Goal: Communication & Community: Answer question/provide support

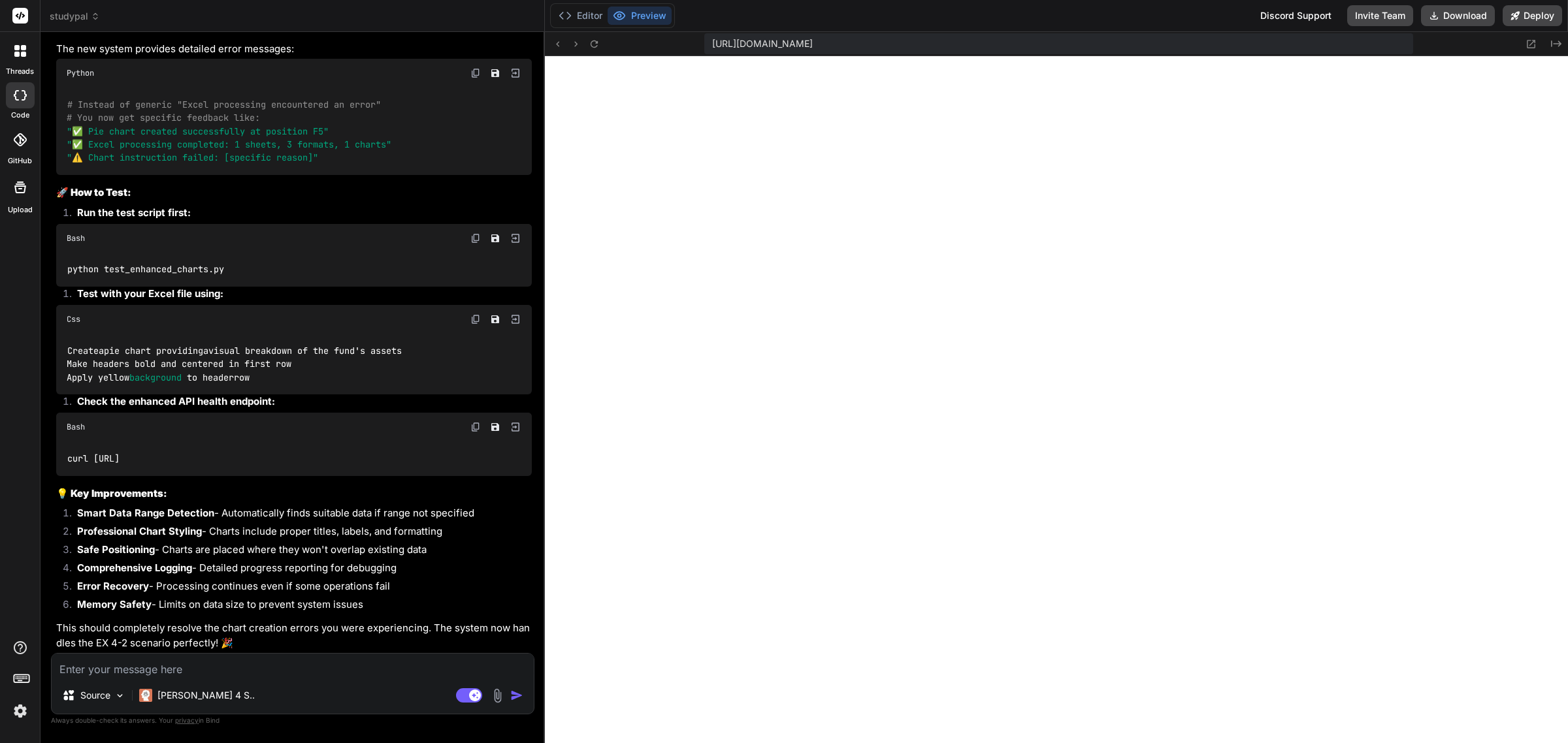
scroll to position [23639, 0]
click at [592, 38] on icon at bounding box center [594, 43] width 11 height 11
click at [596, 36] on button at bounding box center [595, 44] width 16 height 16
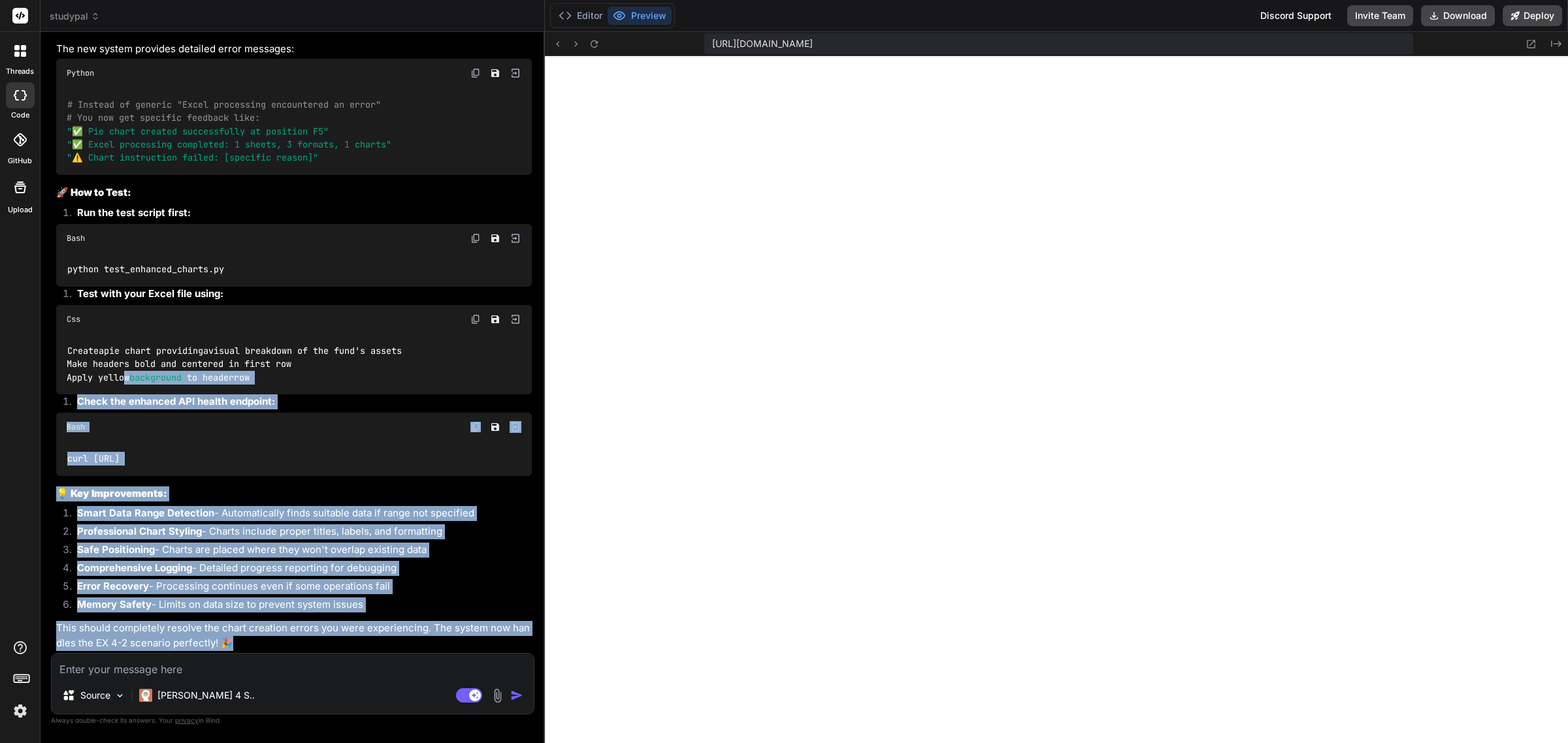
drag, startPoint x: 242, startPoint y: 640, endPoint x: 122, endPoint y: 399, distance: 269.2
click at [268, 640] on p "This should completely resolve the chart creation errors you were experiencing.…" at bounding box center [294, 636] width 475 height 29
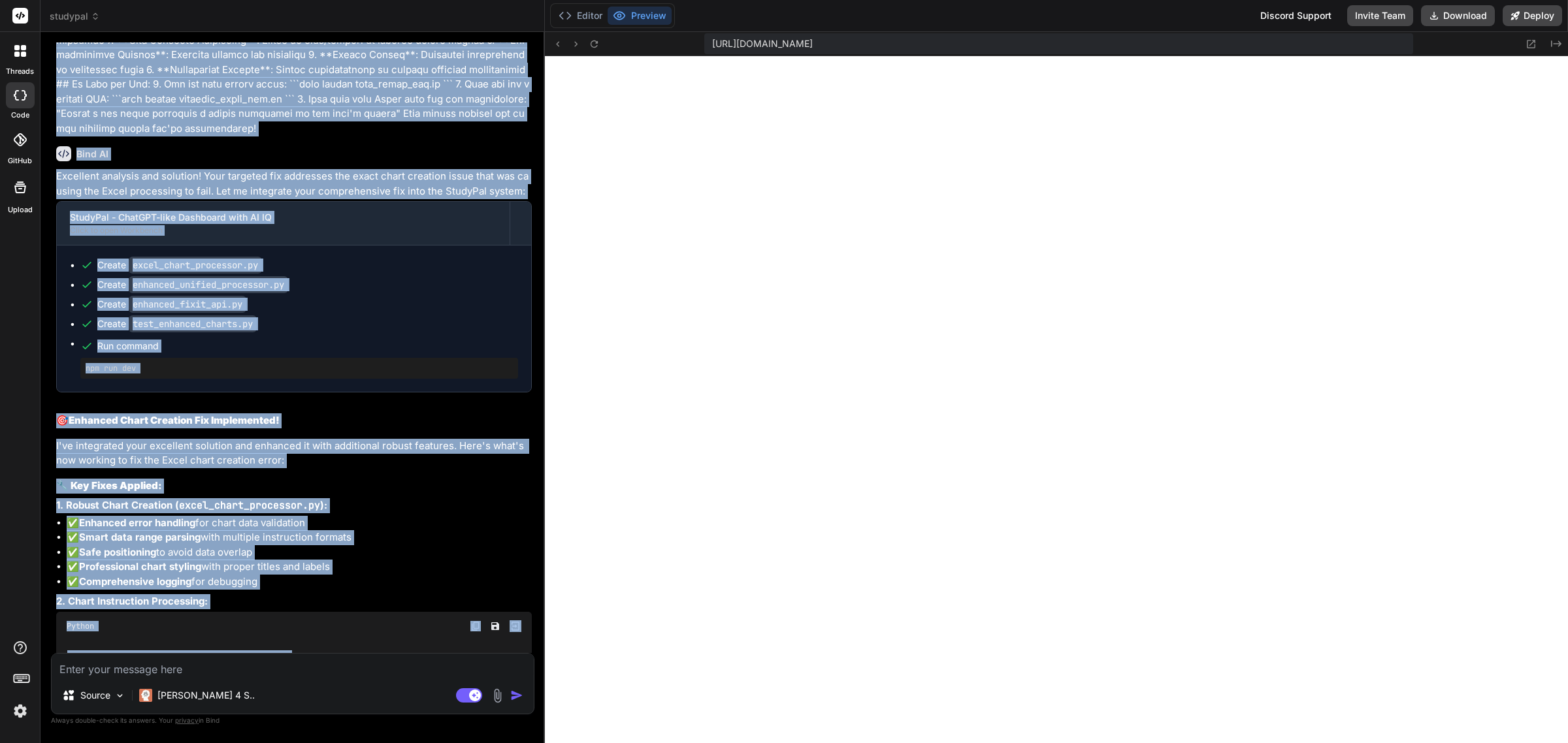
scroll to position [22406, 0]
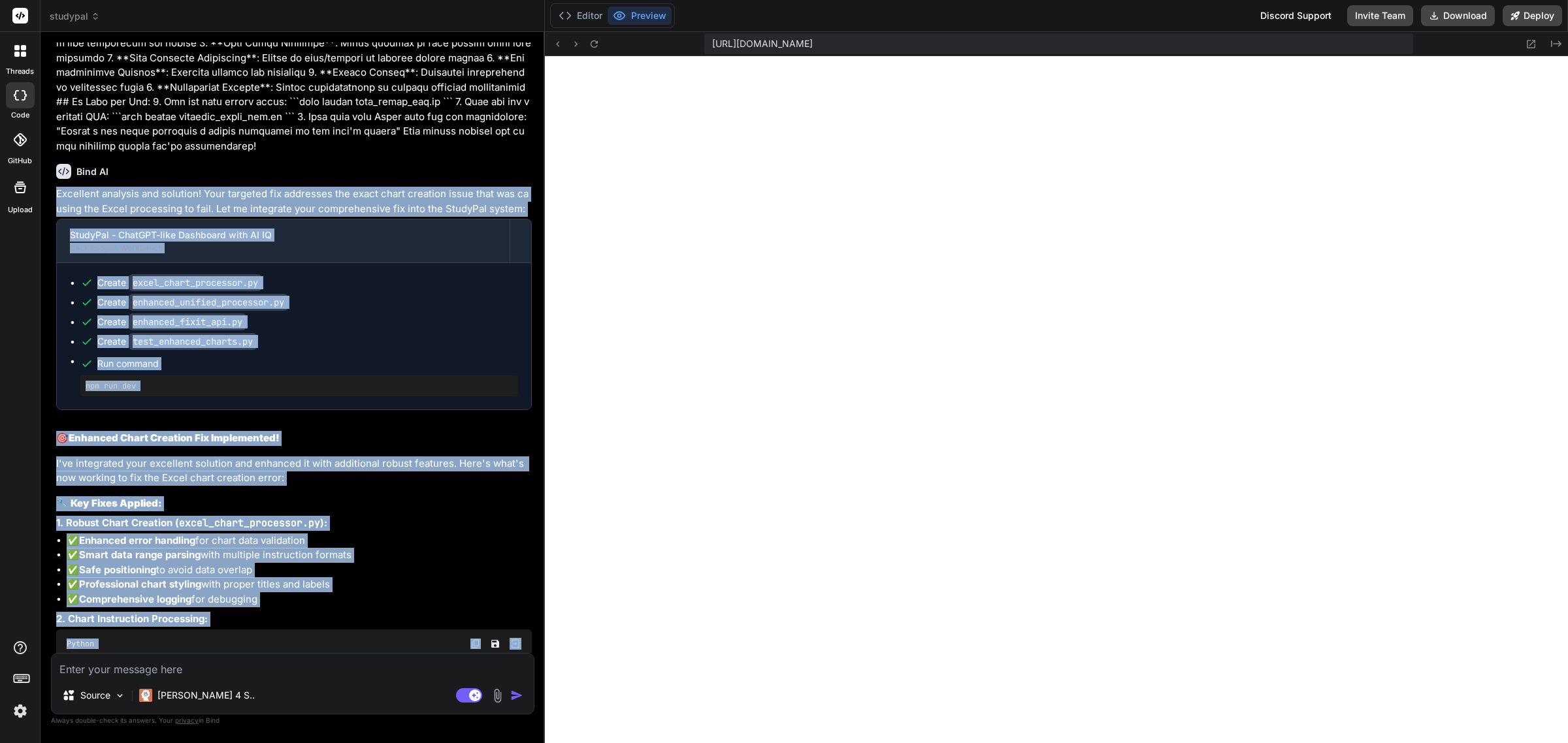
drag, startPoint x: 268, startPoint y: 641, endPoint x: 53, endPoint y: 299, distance: 404.0
click at [54, 299] on div "You so the top header nav is still following me when i scroll down the page. Pl…" at bounding box center [294, 348] width 480 height 611
copy div "Lore IP Dolorsita consecte adi elitsedd! Eius temporin utl etdolorem ali enima …"
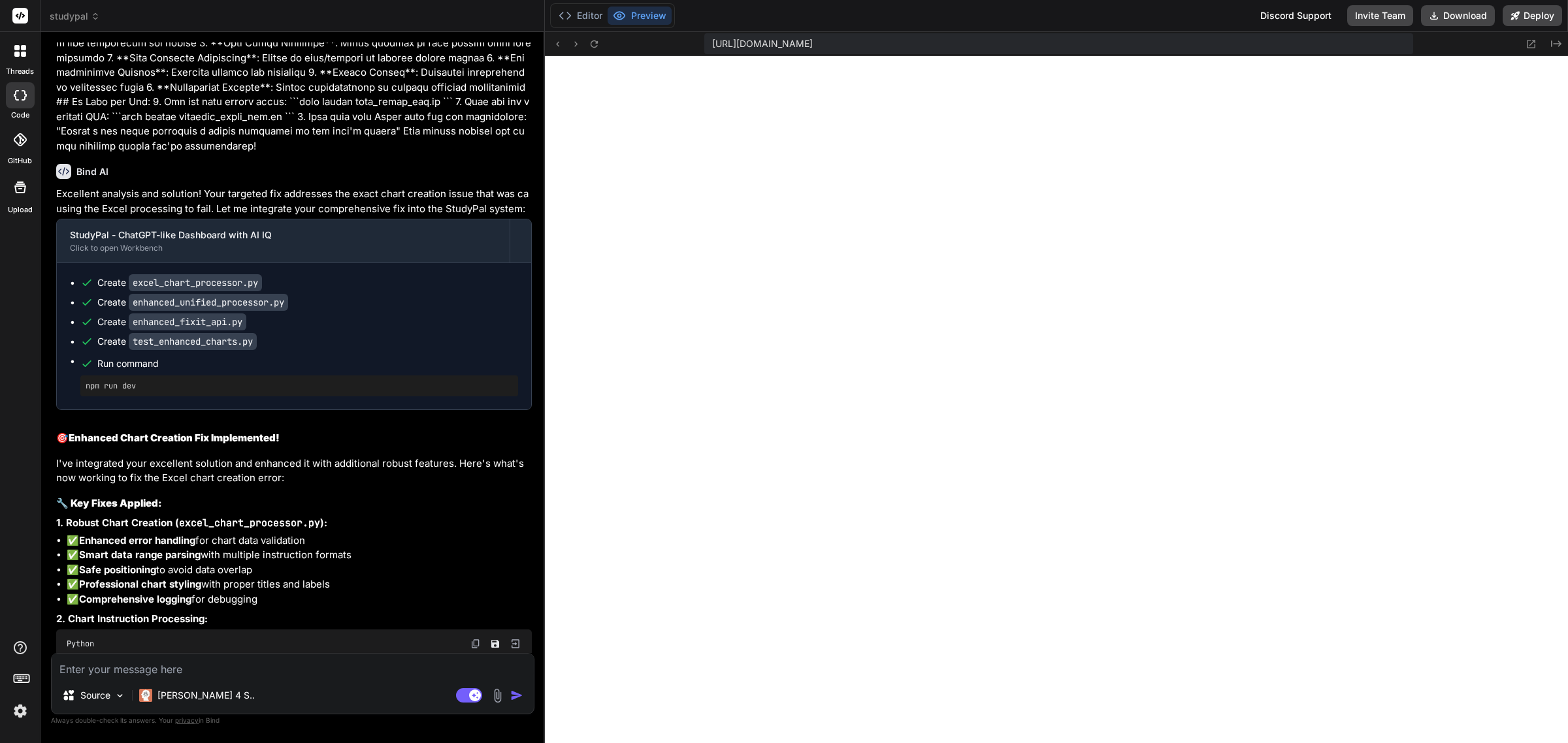
click at [367, 661] on textarea at bounding box center [293, 666] width 482 height 23
paste textarea "Looking at the PDF content and the error you're experiencing, I can see the cor…"
type textarea "Looking at the PDF content and the error you're experiencing, I can see the cor…"
type textarea "x"
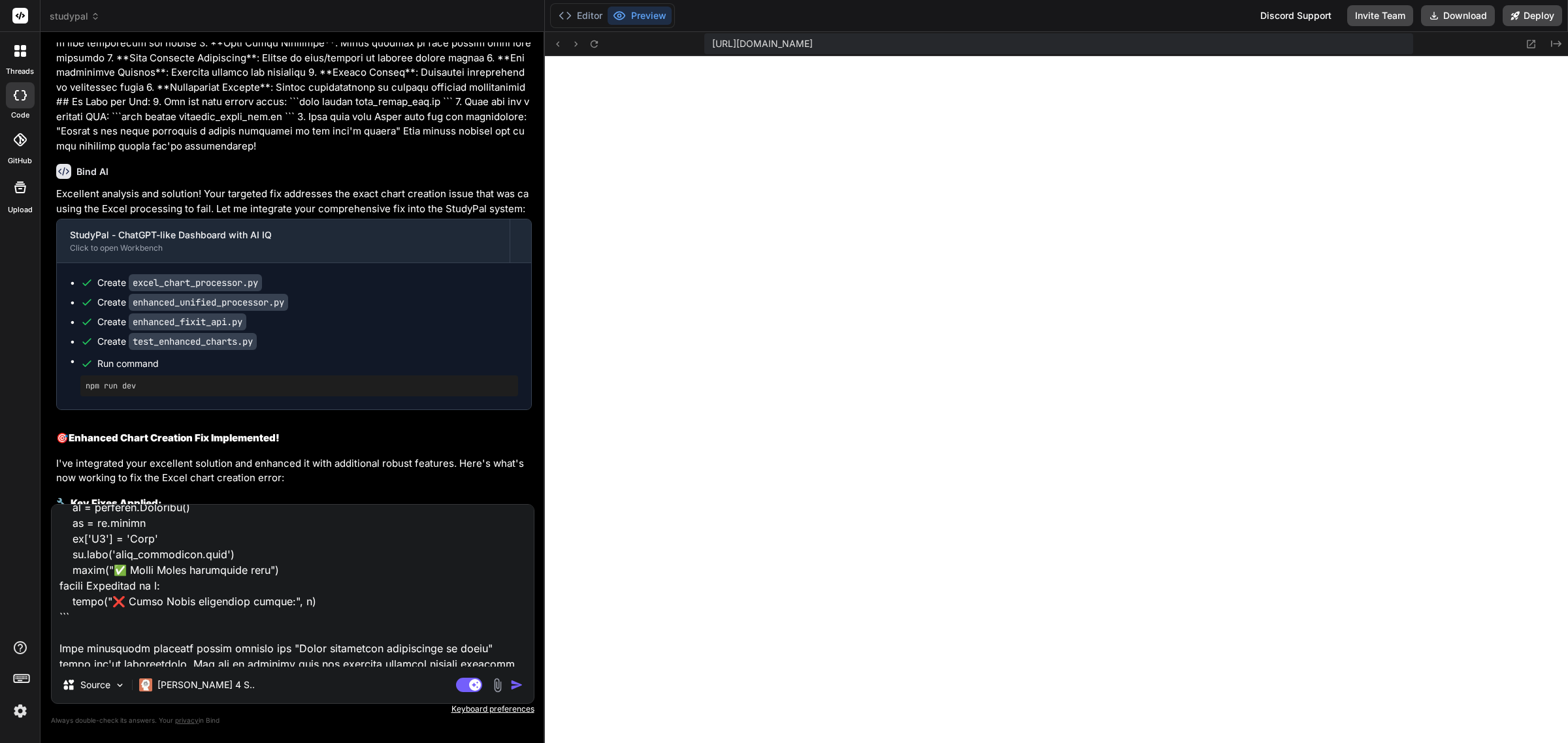
type textarea "Looking at the PDF content and the error you're experiencing, I can see the cor…"
click at [516, 686] on img "button" at bounding box center [516, 684] width 13 height 13
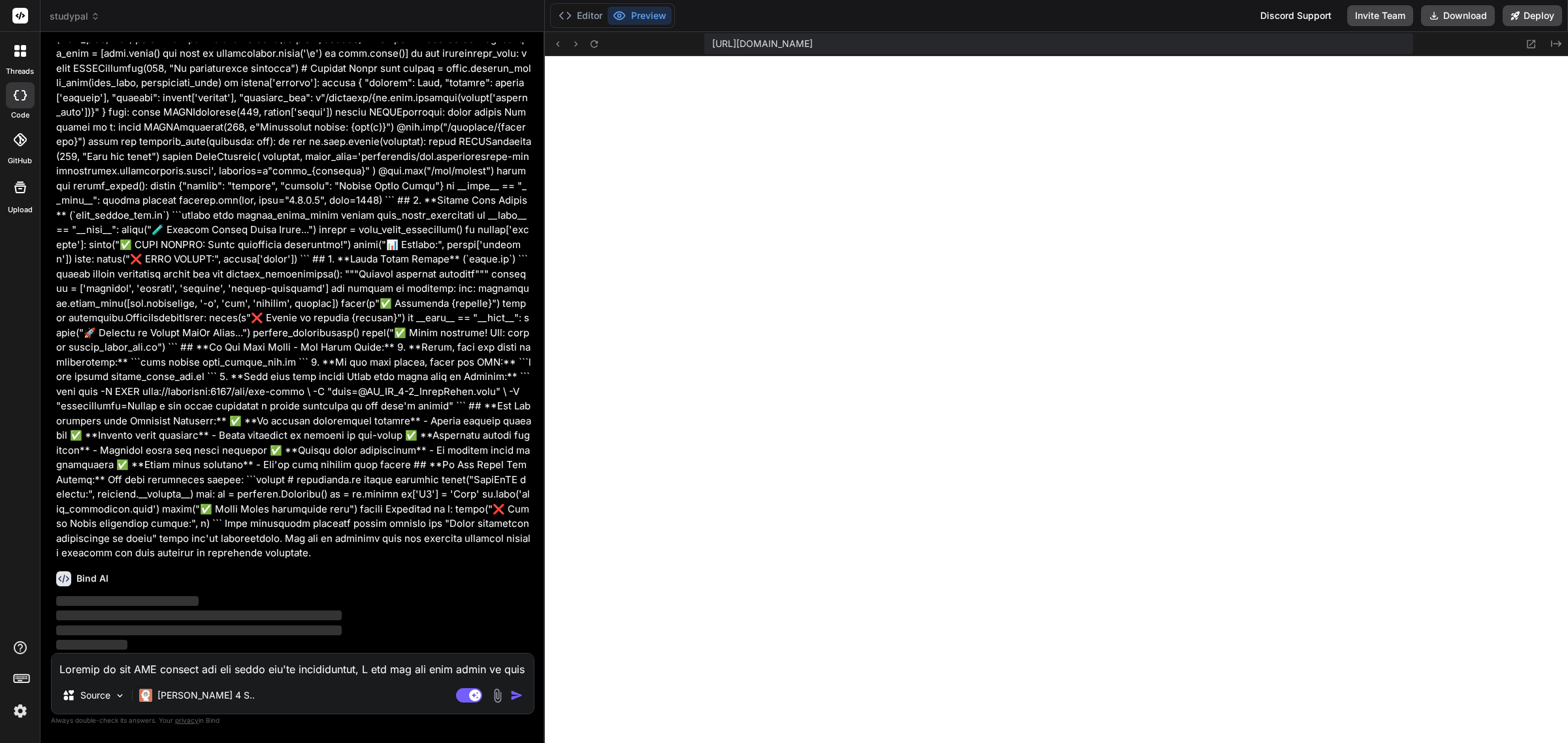
scroll to position [25274, 0]
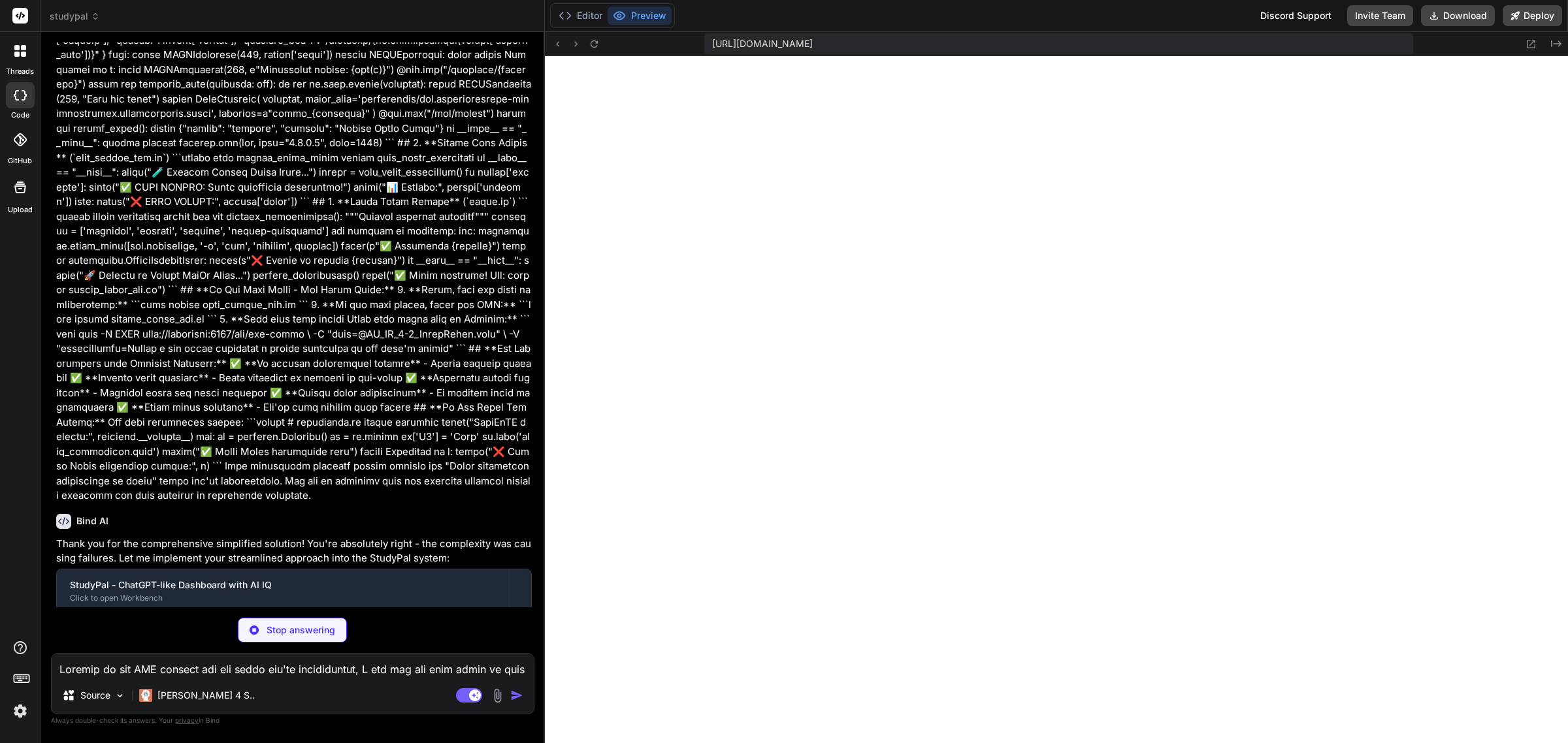
type textarea "x"
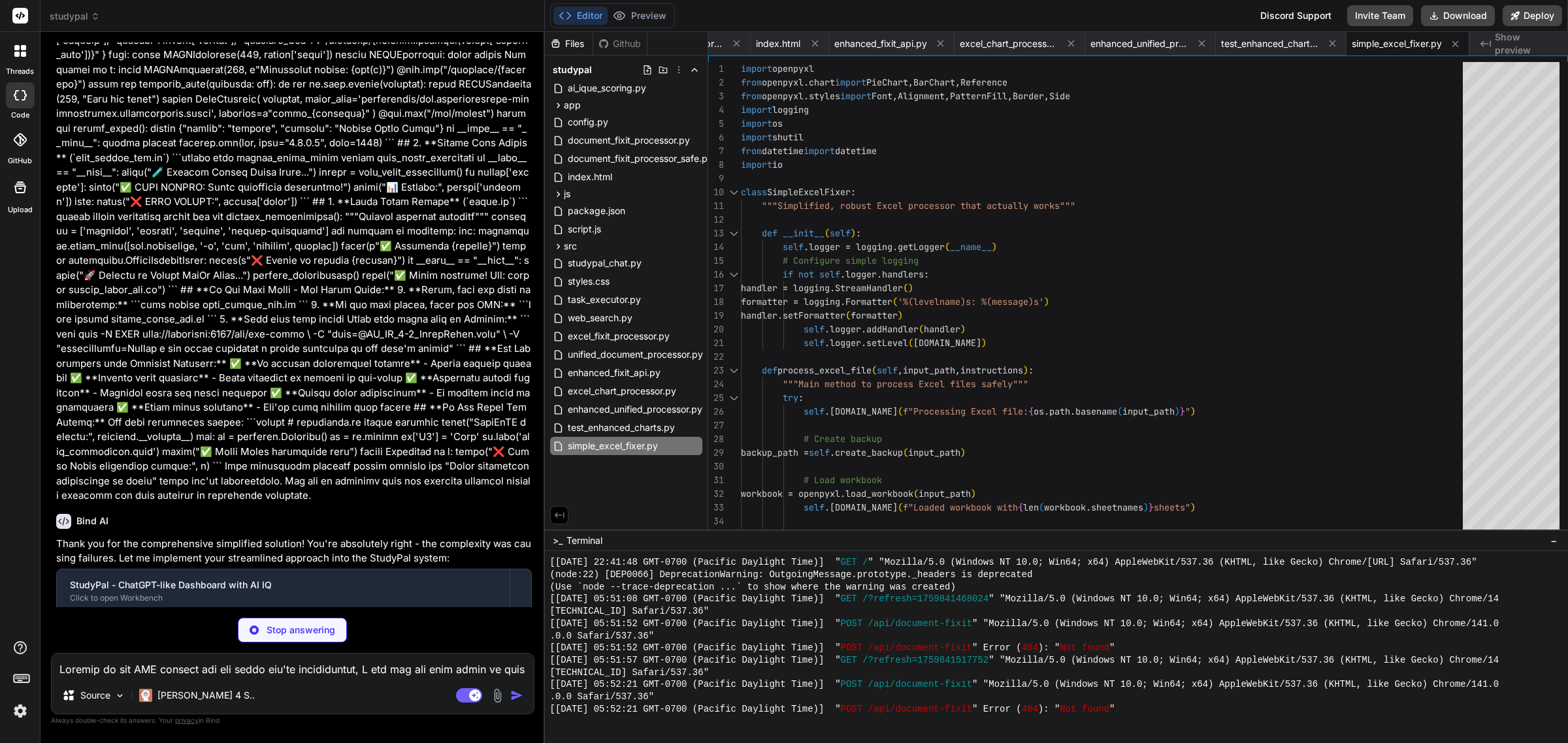
type textarea "x"
type textarea "}), 500 if __name__ == "__main__": [DOMAIN_NAME]("🚀 Starting Simple FixIt Agent…"
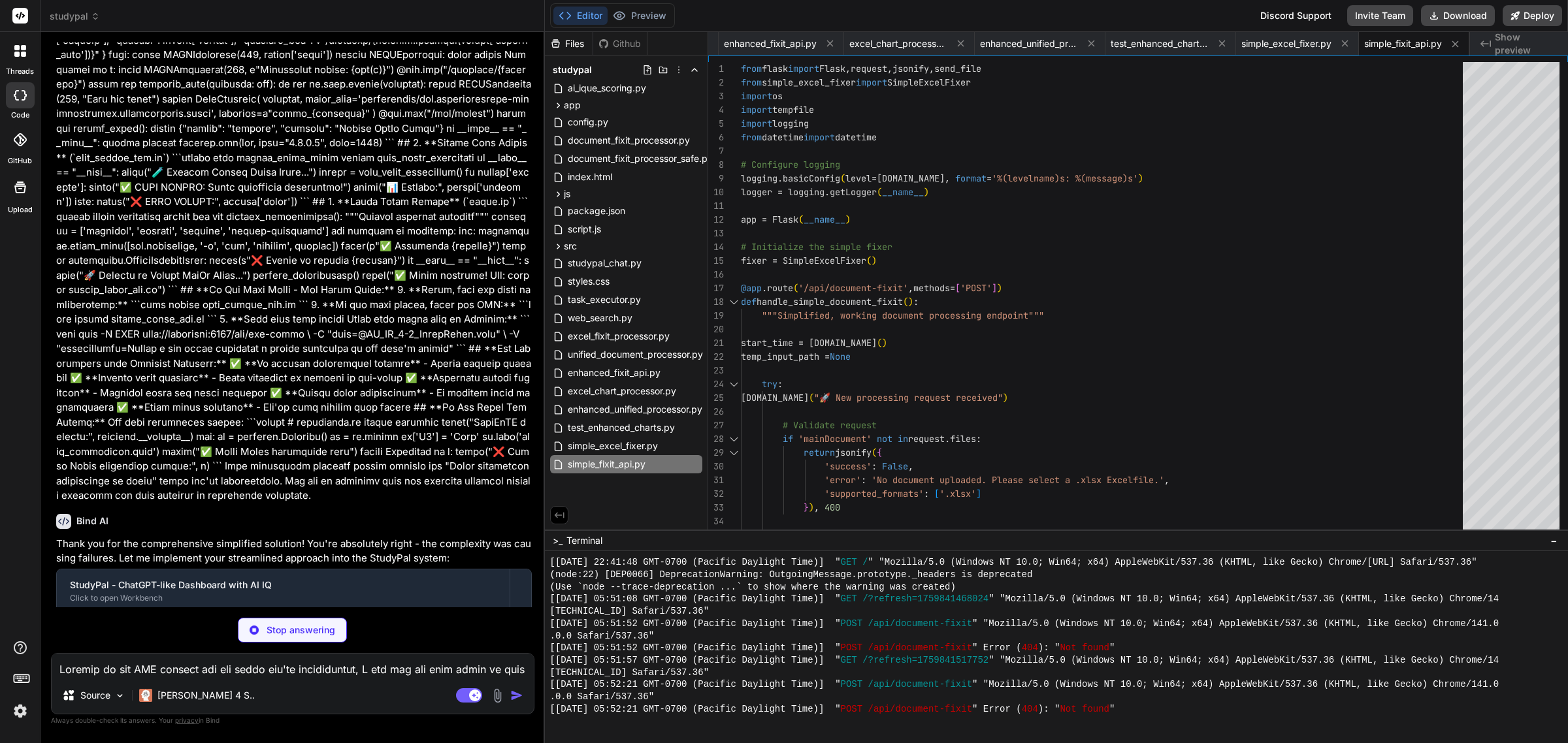
type textarea "x"
type textarea "if success: print("🎉 Diagnostic completed successfully!") print("💡 Next steps:"…"
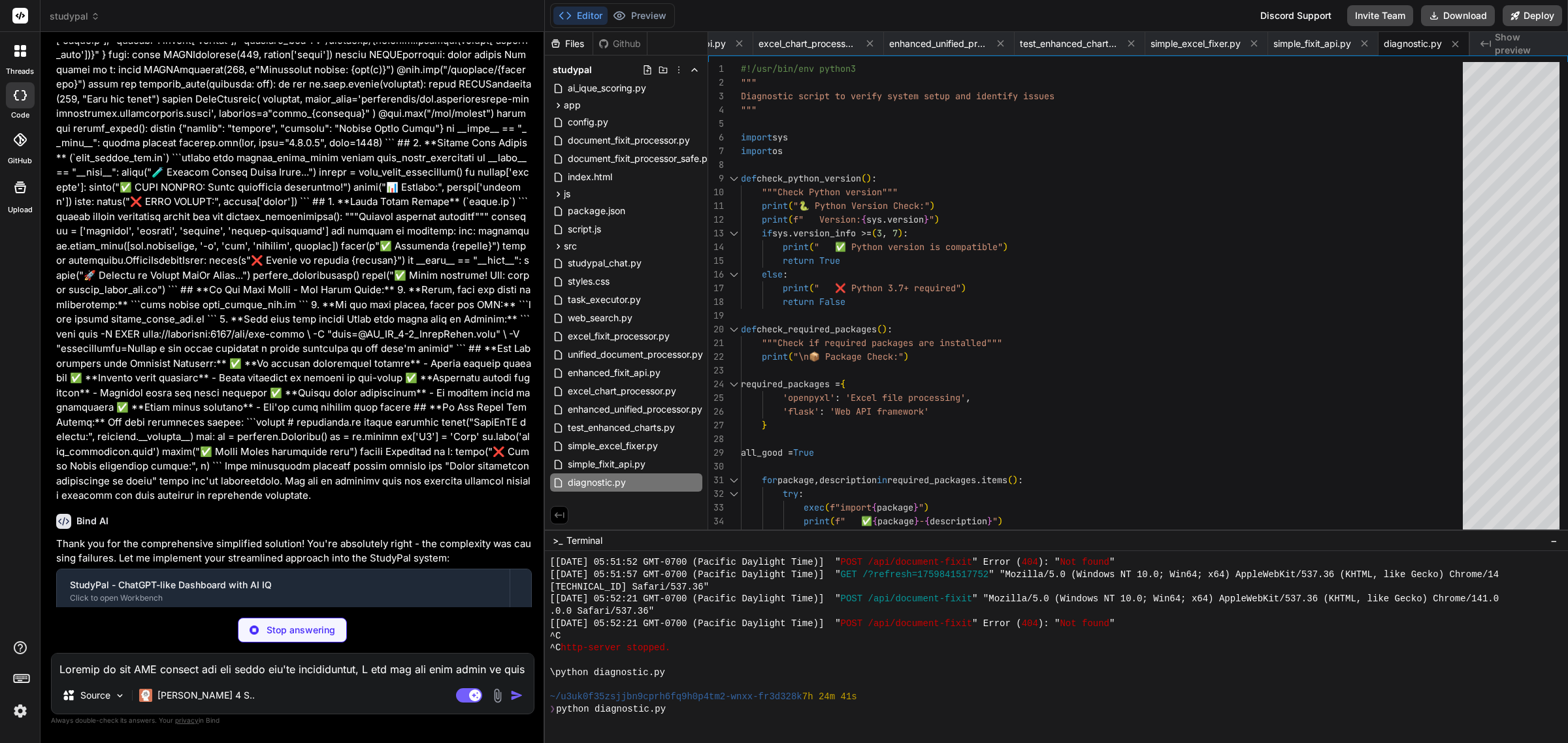
scroll to position [2536, 0]
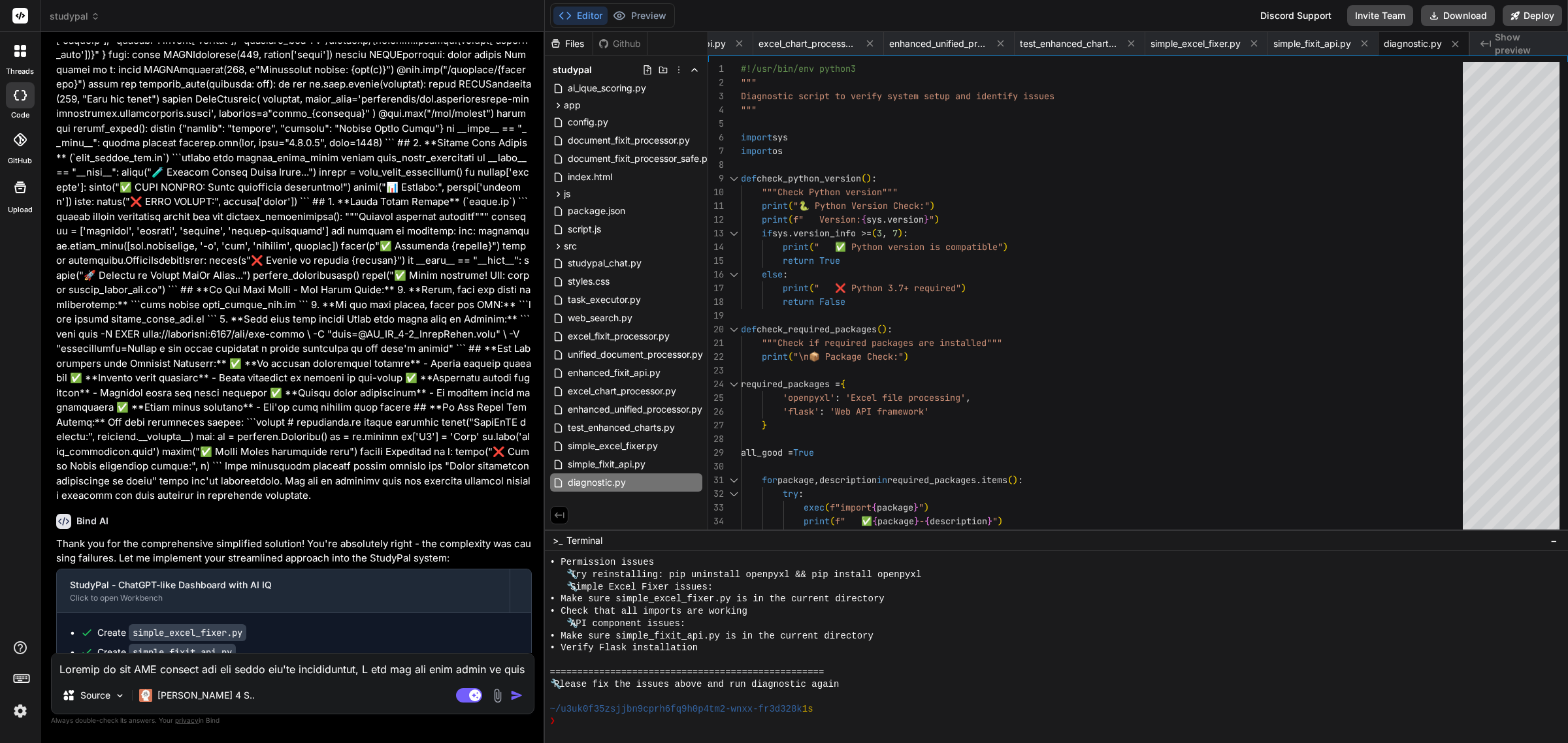
type textarea "x"
